Goal: Information Seeking & Learning: Learn about a topic

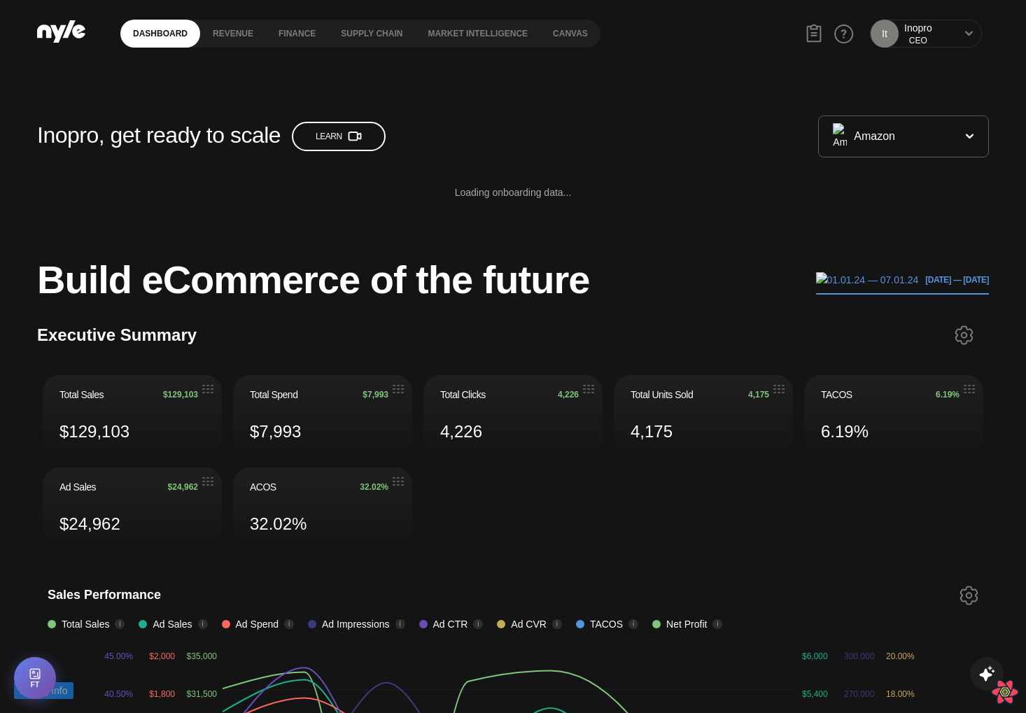
scroll to position [176, 1]
